Goal: Information Seeking & Learning: Learn about a topic

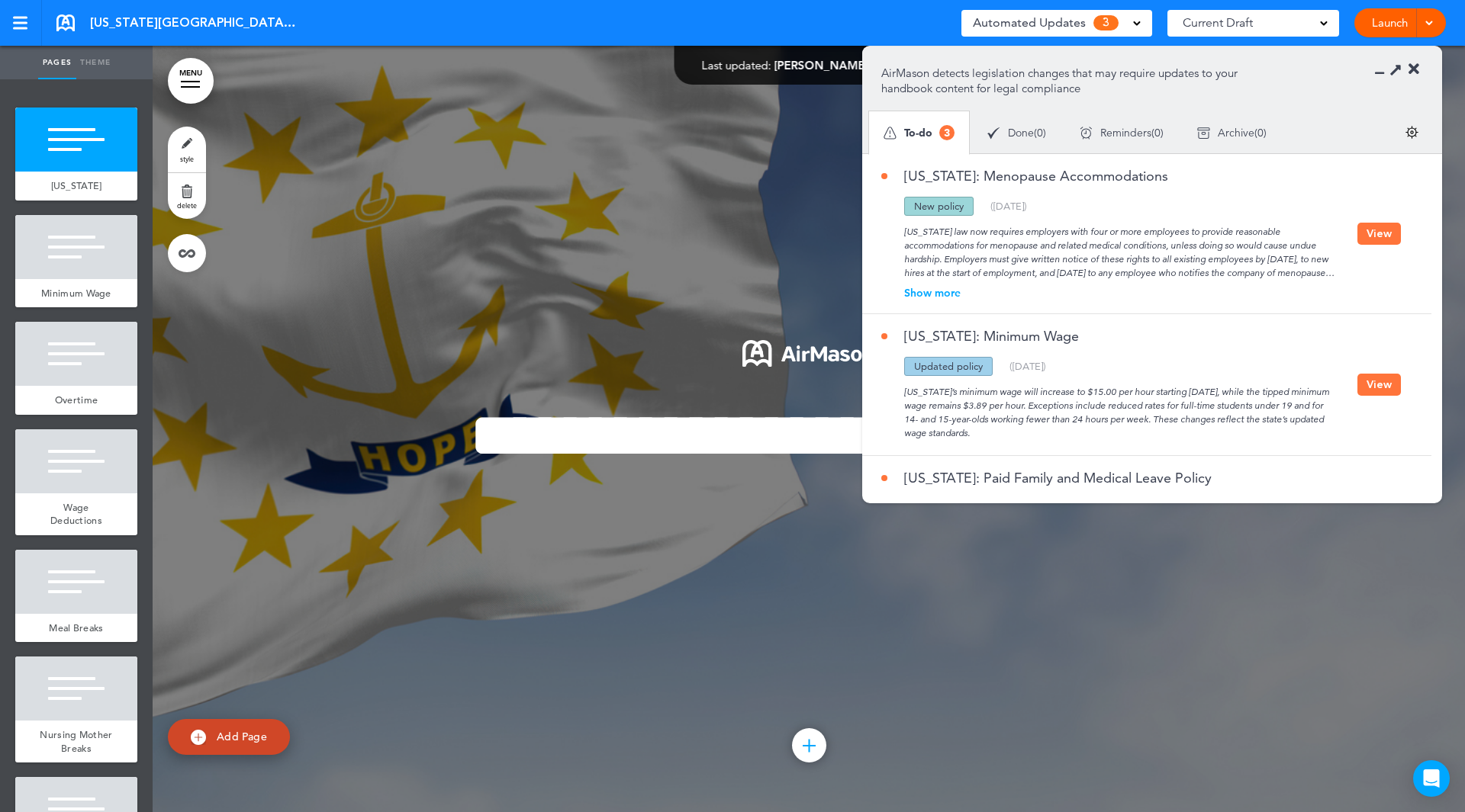
click at [1373, 387] on button "View" at bounding box center [1379, 384] width 43 height 22
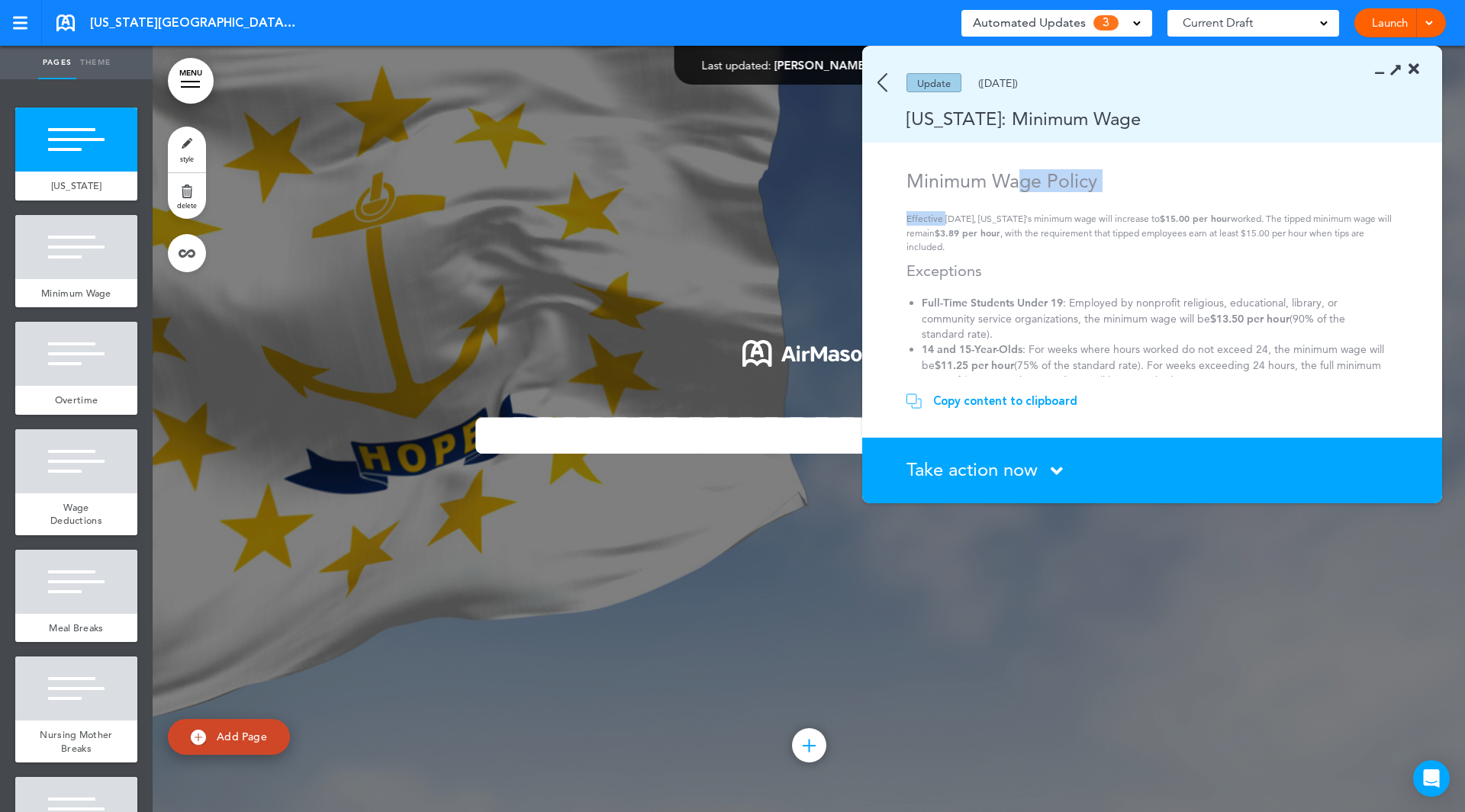
drag, startPoint x: 946, startPoint y: 172, endPoint x: 1017, endPoint y: 169, distance: 71.1
click at [1017, 170] on div "Minimum Wage Policy Effective [DATE], [US_STATE]'s minimum wage will increase t…" at bounding box center [1154, 293] width 496 height 246
drag, startPoint x: 1054, startPoint y: 218, endPoint x: 990, endPoint y: 219, distance: 64.0
click at [1053, 218] on p "Effective [DATE], [US_STATE]'s minimum wage will increase to $15.00 per hour wo…" at bounding box center [1154, 232] width 496 height 42
drag, startPoint x: 945, startPoint y: 218, endPoint x: 1238, endPoint y: 213, distance: 293.0
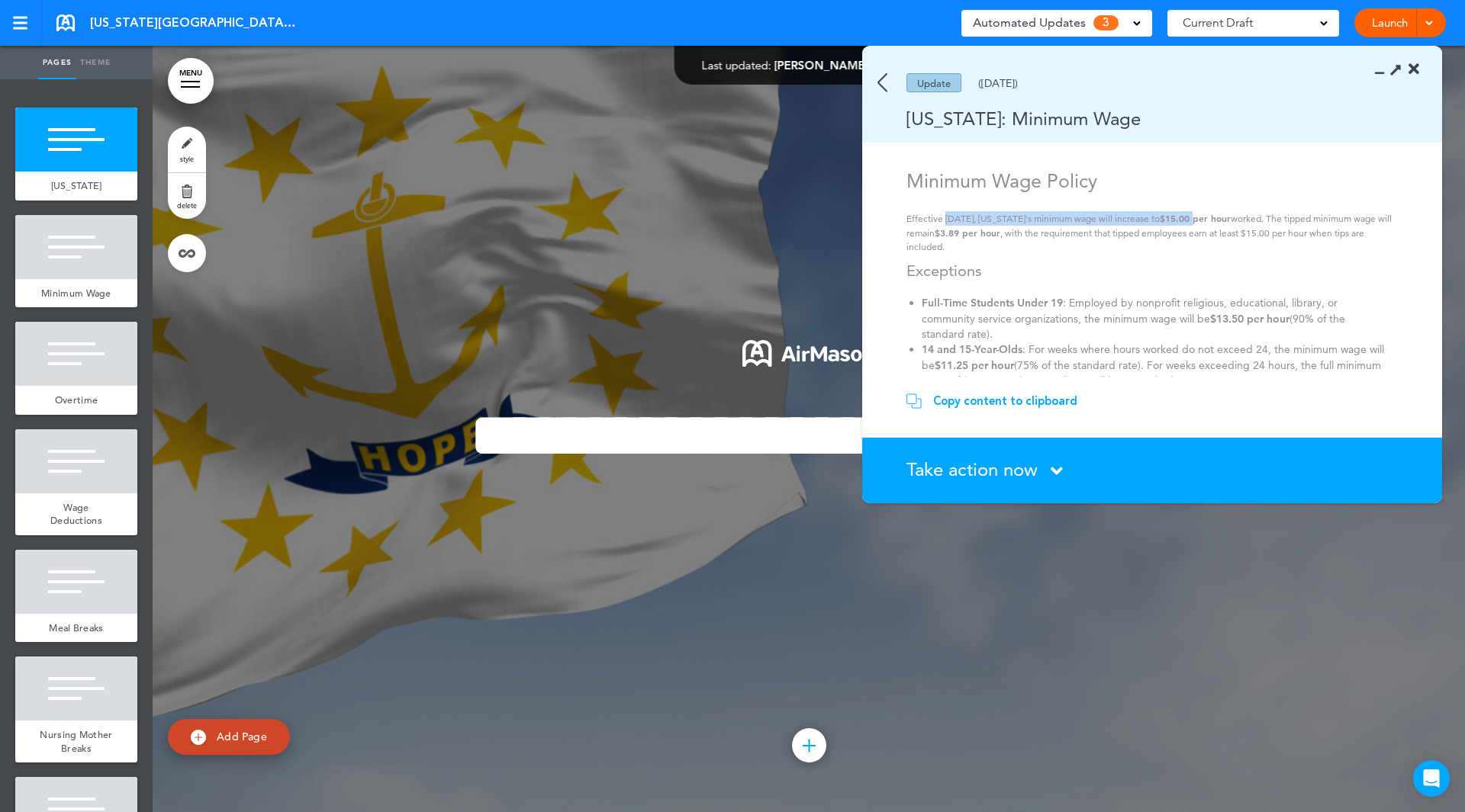
click at [1238, 213] on p "Effective [DATE], [US_STATE]'s minimum wage will increase to $15.00 per hour wo…" at bounding box center [1154, 232] width 496 height 42
click at [1301, 238] on p "Effective [DATE], [US_STATE]'s minimum wage will increase to $15.00 per hour wo…" at bounding box center [1154, 232] width 496 height 42
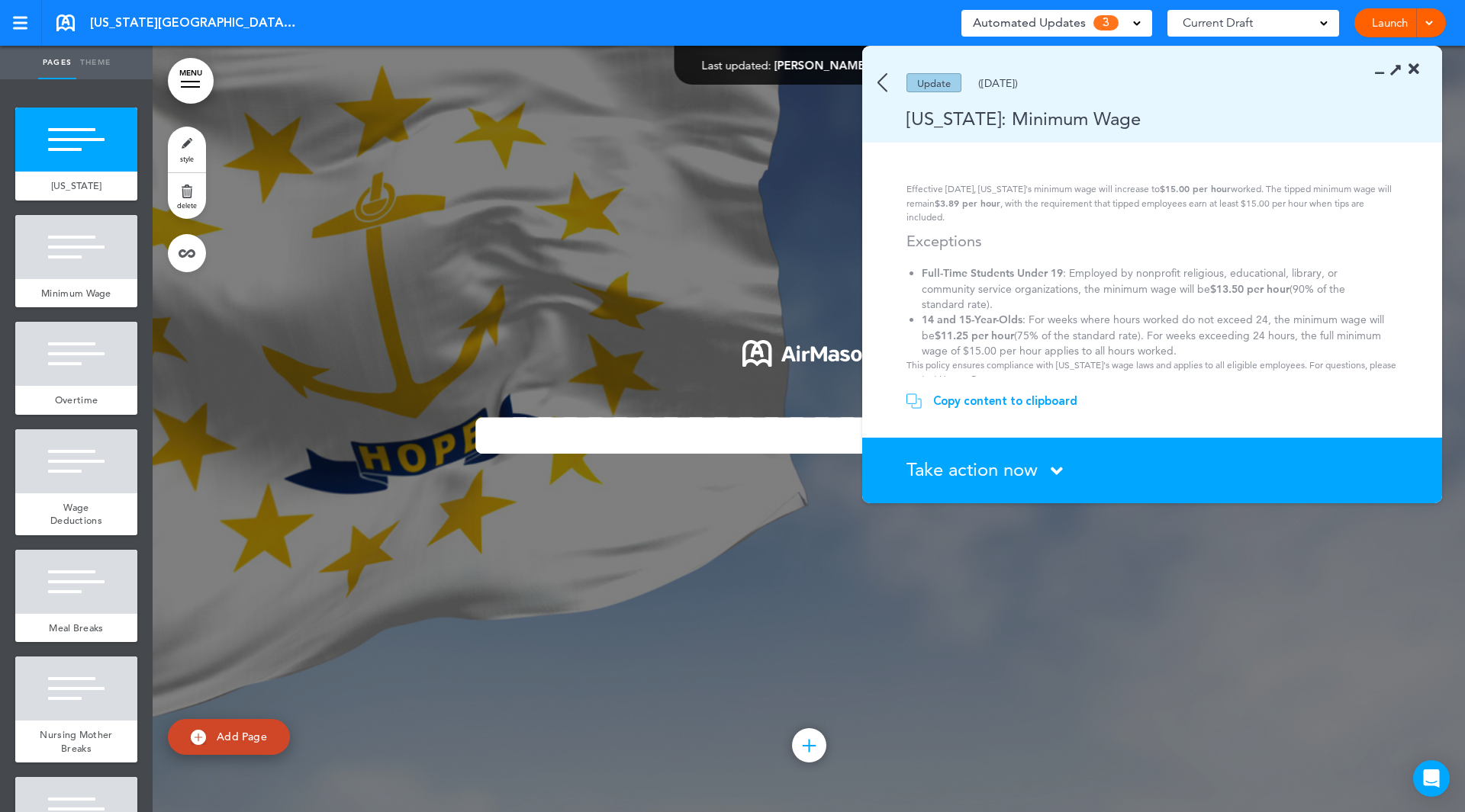
scroll to position [43, 0]
click at [1417, 68] on icon at bounding box center [1414, 69] width 11 height 15
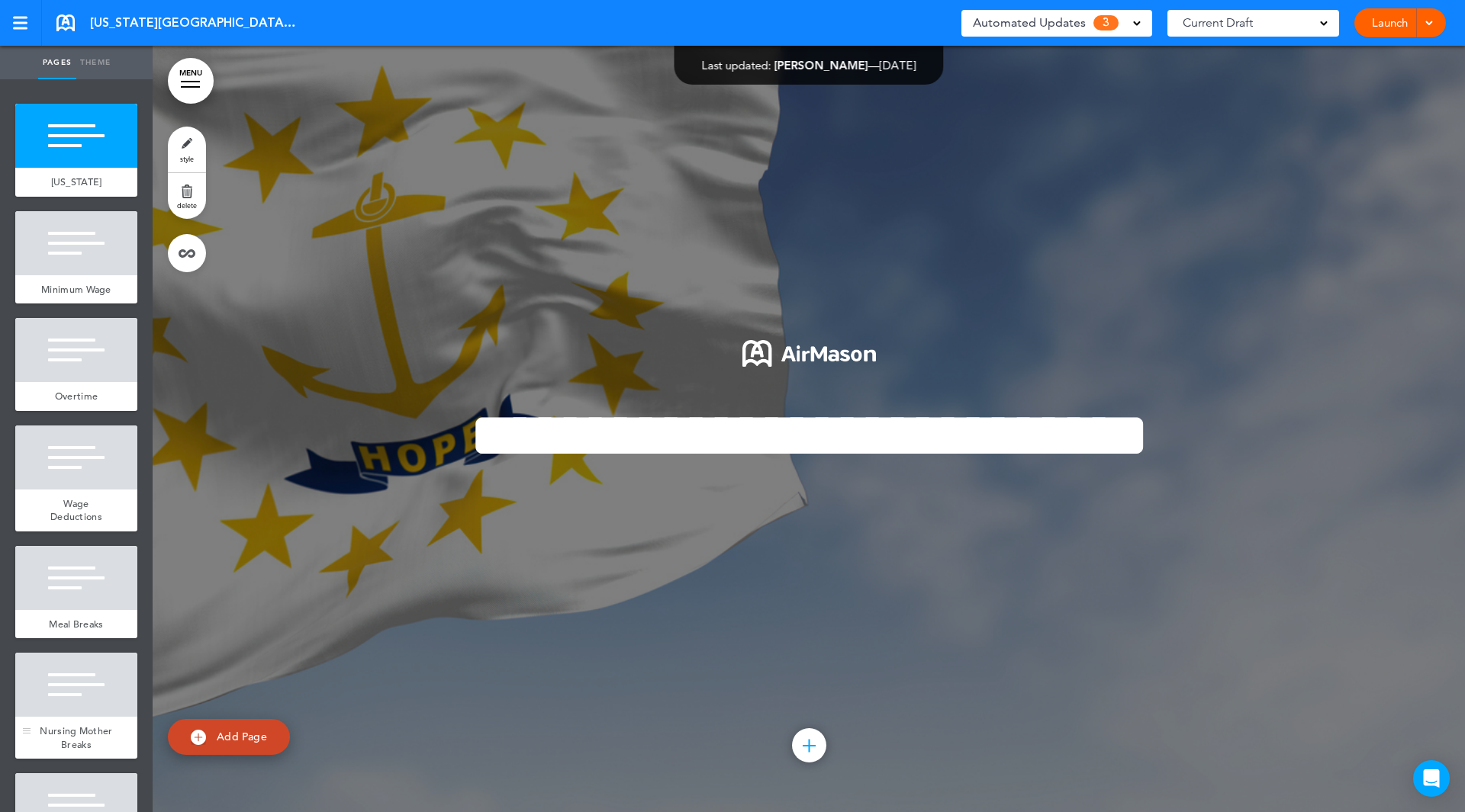
scroll to position [0, 0]
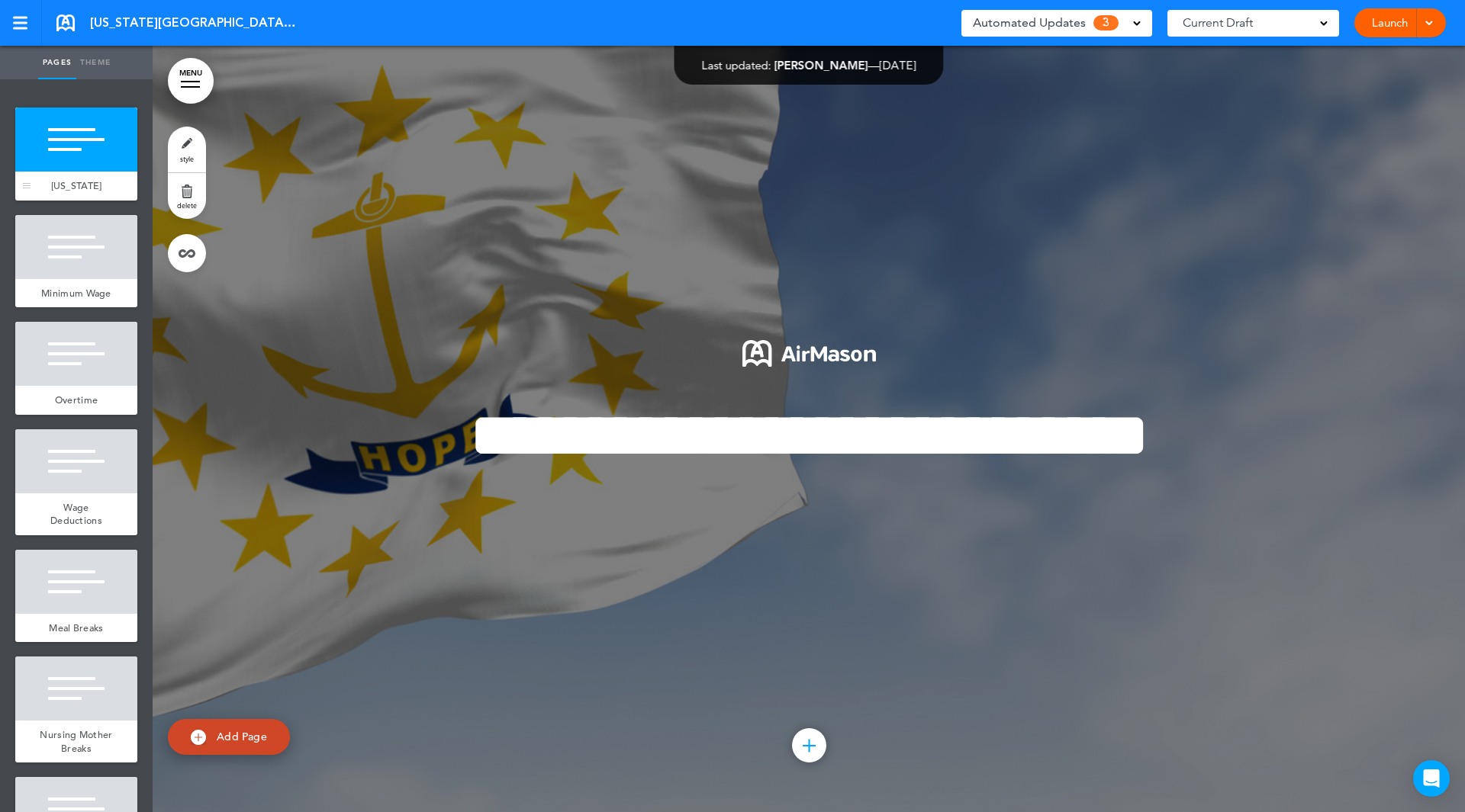
click at [97, 178] on div "[US_STATE]" at bounding box center [76, 185] width 122 height 29
